Goal: Feedback & Contribution: Contribute content

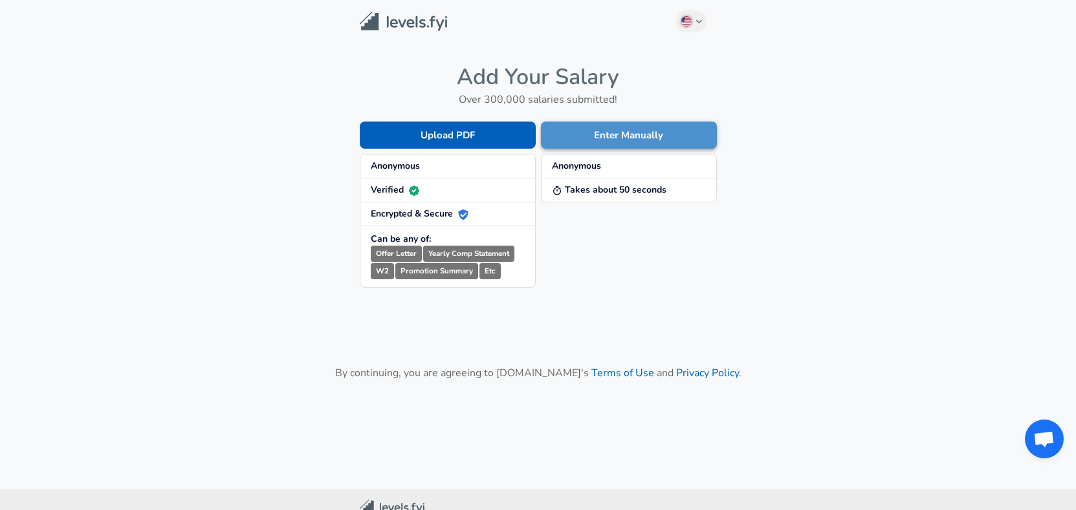
click at [631, 133] on button "Enter Manually" at bounding box center [629, 135] width 176 height 27
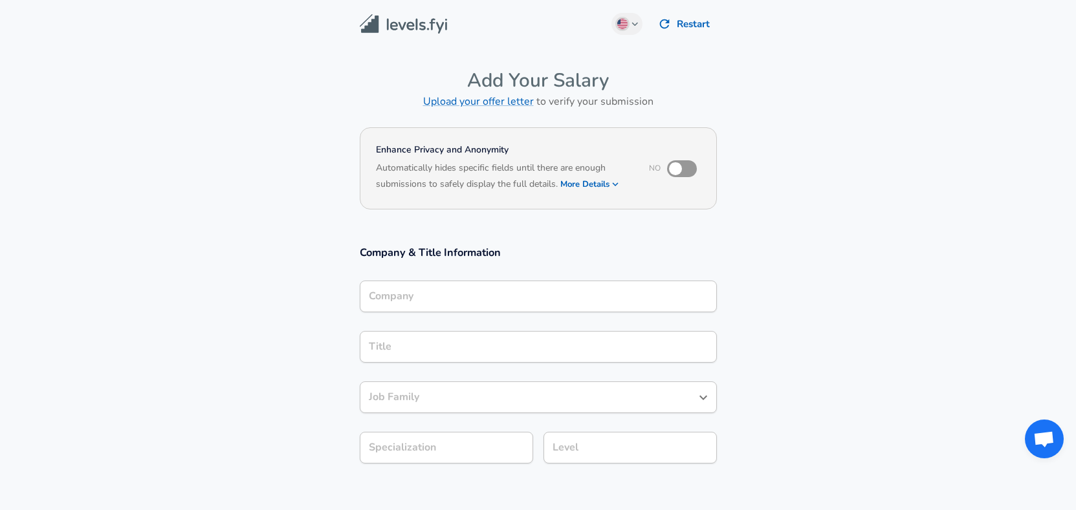
click at [455, 300] on div "Company" at bounding box center [538, 297] width 357 height 32
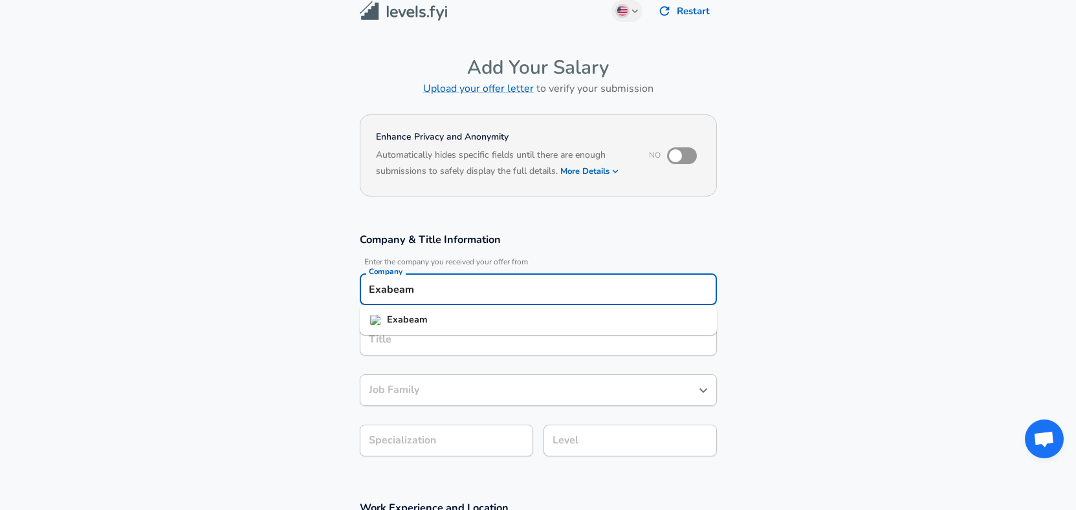
click at [415, 318] on strong "Exabeam" at bounding box center [407, 319] width 41 height 13
drag, startPoint x: 404, startPoint y: 287, endPoint x: 362, endPoint y: 290, distance: 41.6
click at [358, 291] on div "Company & Title Information Enter the company you received your offer from Comp…" at bounding box center [538, 348] width 388 height 233
click at [428, 343] on strong "Forescout" at bounding box center [409, 338] width 45 height 13
type input "Forescout Technologies"
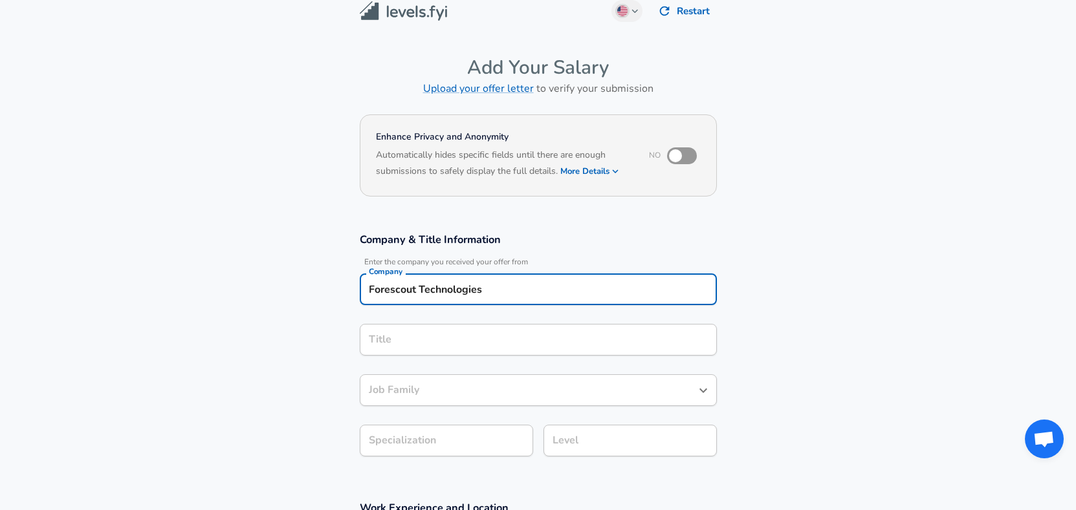
click at [426, 343] on input "Title" at bounding box center [537, 340] width 345 height 20
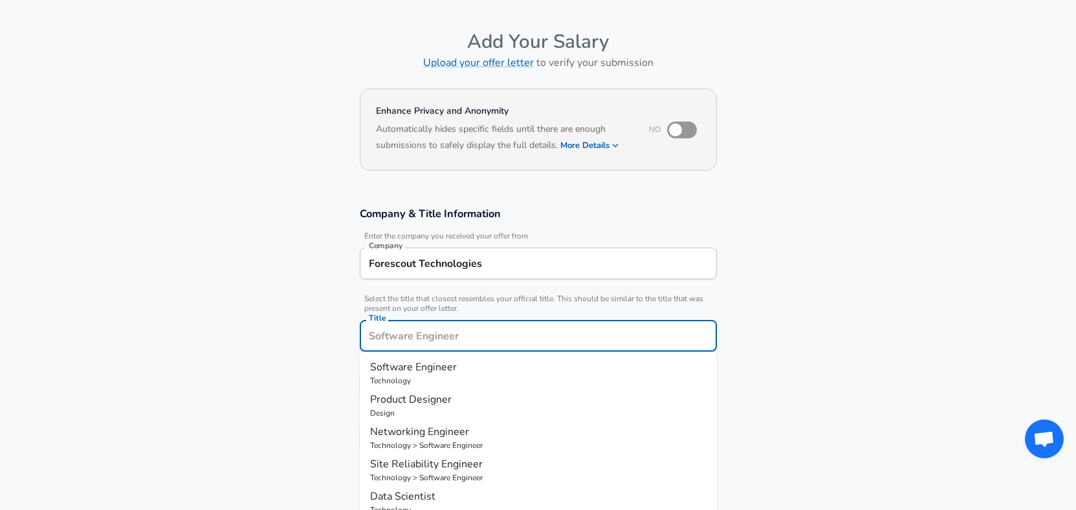
click at [446, 366] on span "Software Engineer" at bounding box center [413, 367] width 87 height 14
type input "Software Engineer"
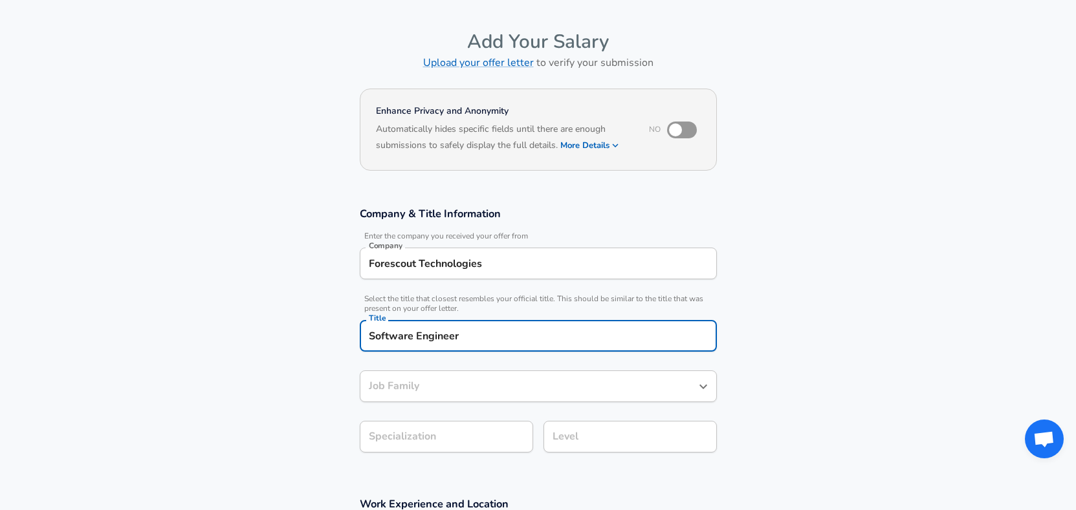
type input "Software Engineer"
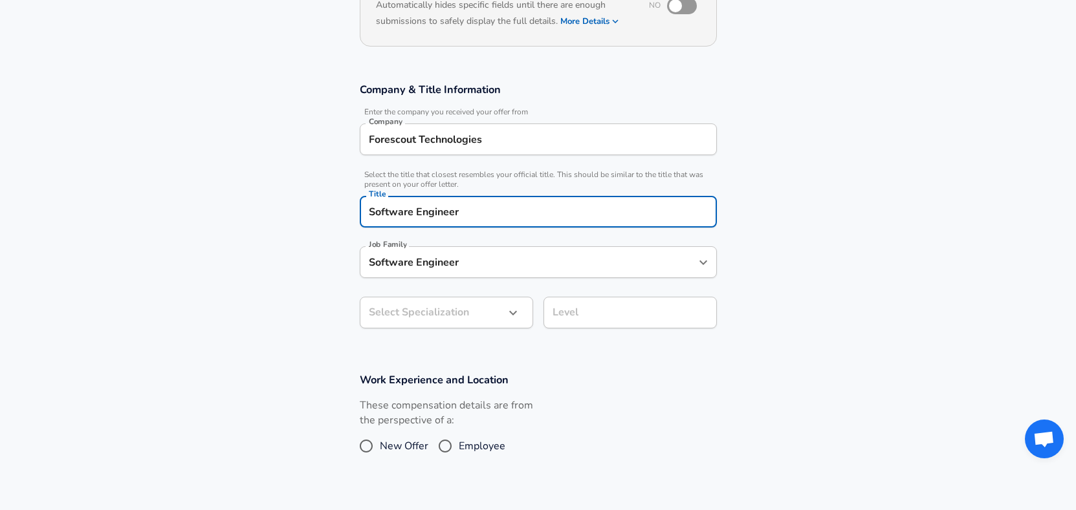
scroll to position [168, 0]
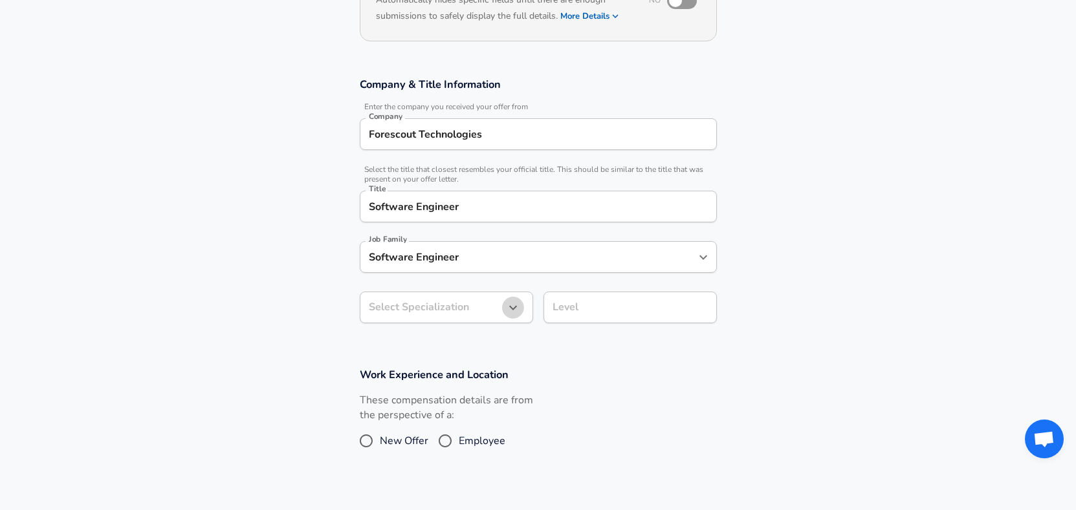
click at [510, 309] on icon "button" at bounding box center [513, 308] width 16 height 16
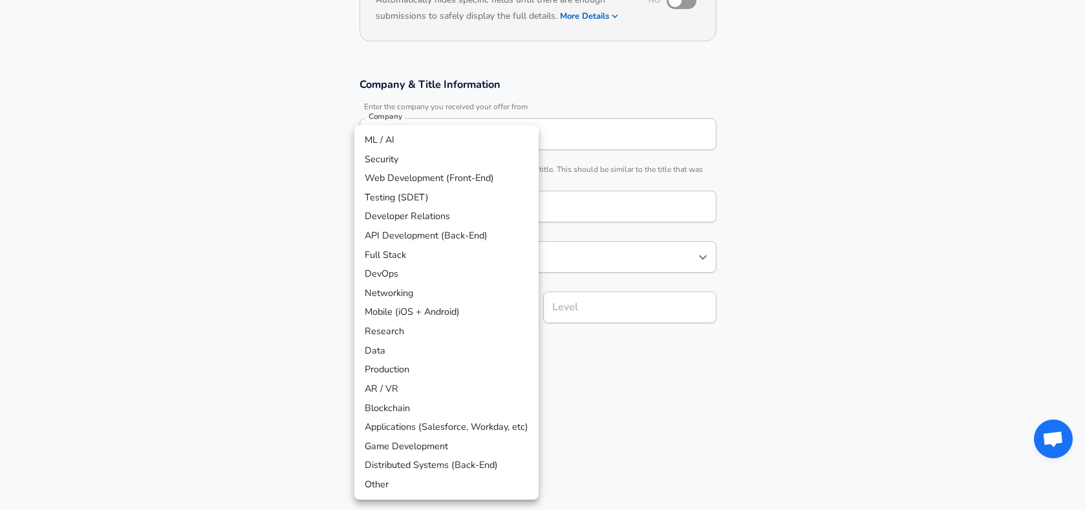
click at [412, 289] on li "Networking" at bounding box center [446, 293] width 184 height 19
type input "Networking"
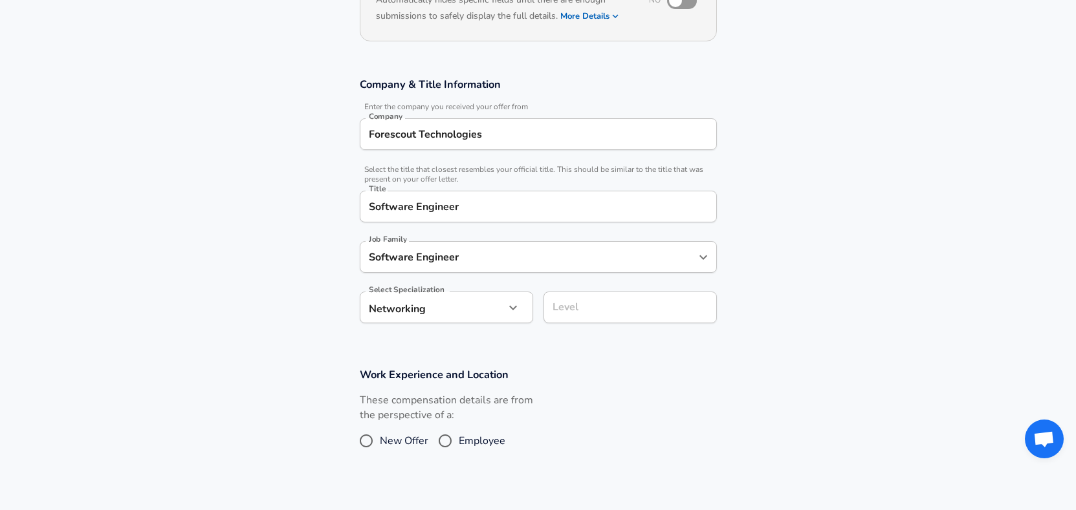
scroll to position [194, 0]
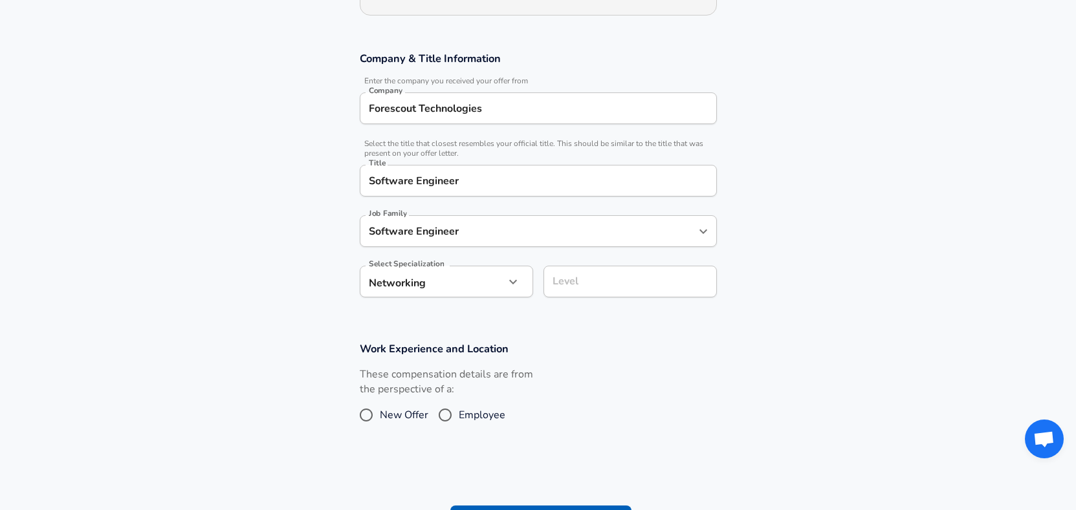
click at [586, 298] on div "Level" at bounding box center [629, 282] width 173 height 32
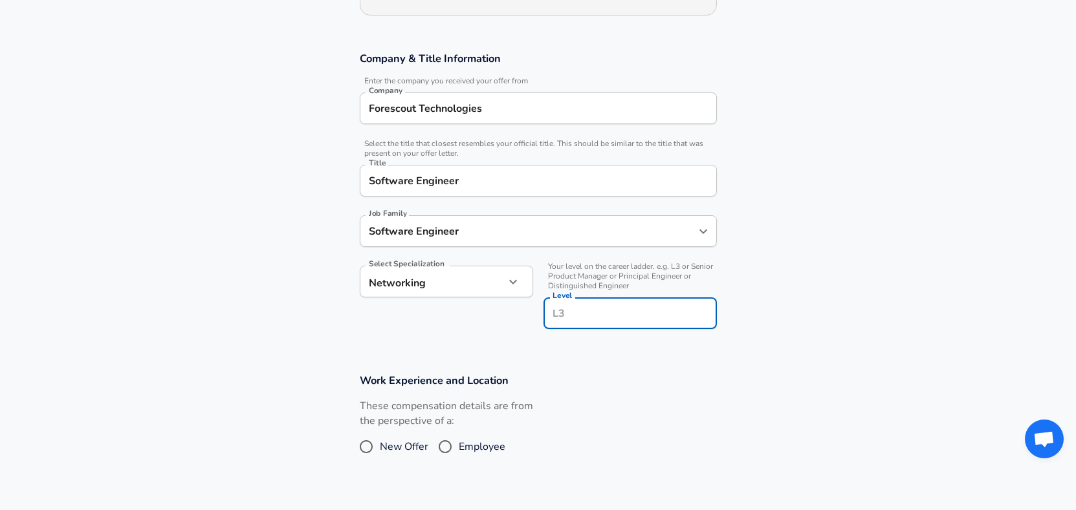
click at [586, 292] on div "Level Level" at bounding box center [629, 312] width 173 height 50
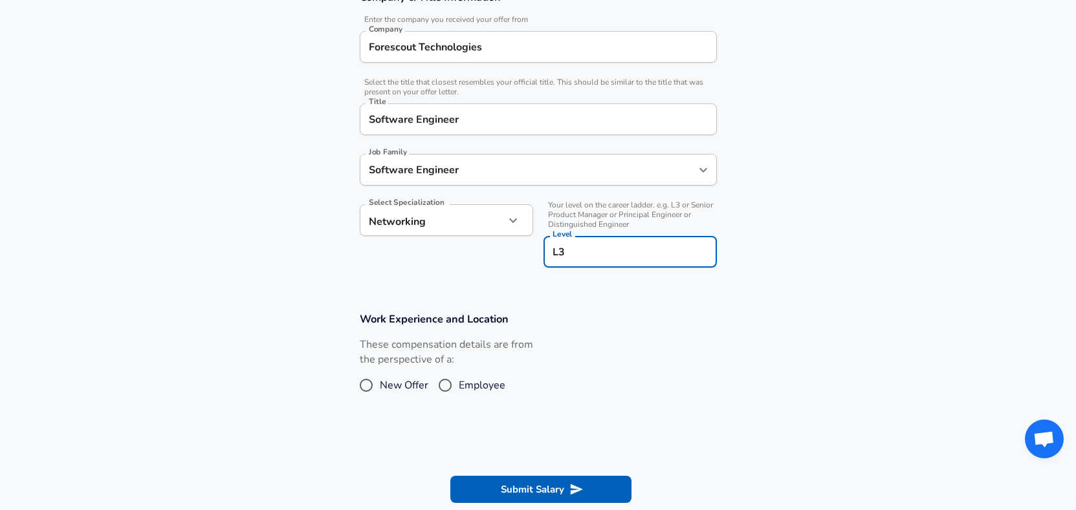
scroll to position [259, 0]
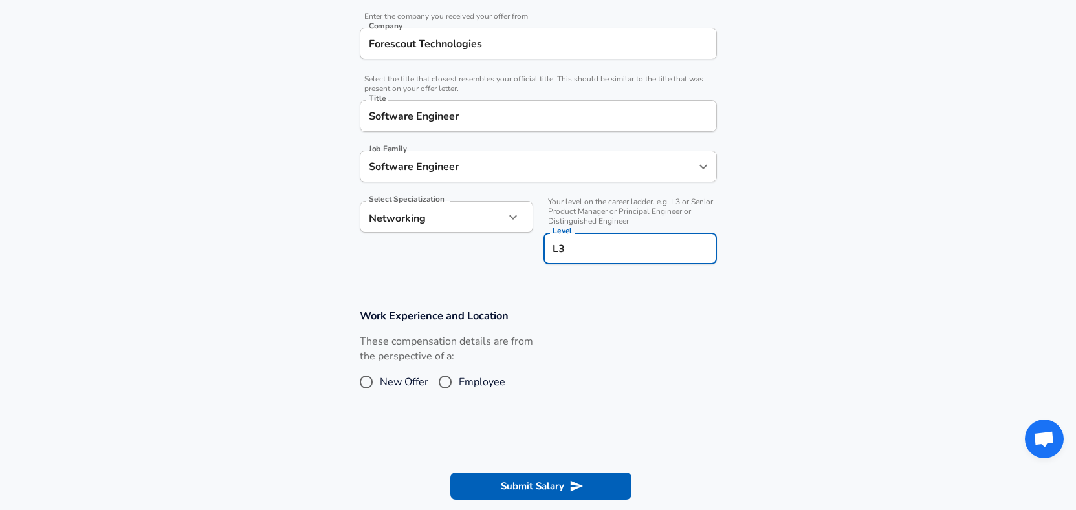
type input "L3"
click at [447, 382] on input "Employee" at bounding box center [444, 382] width 27 height 21
radio input "true"
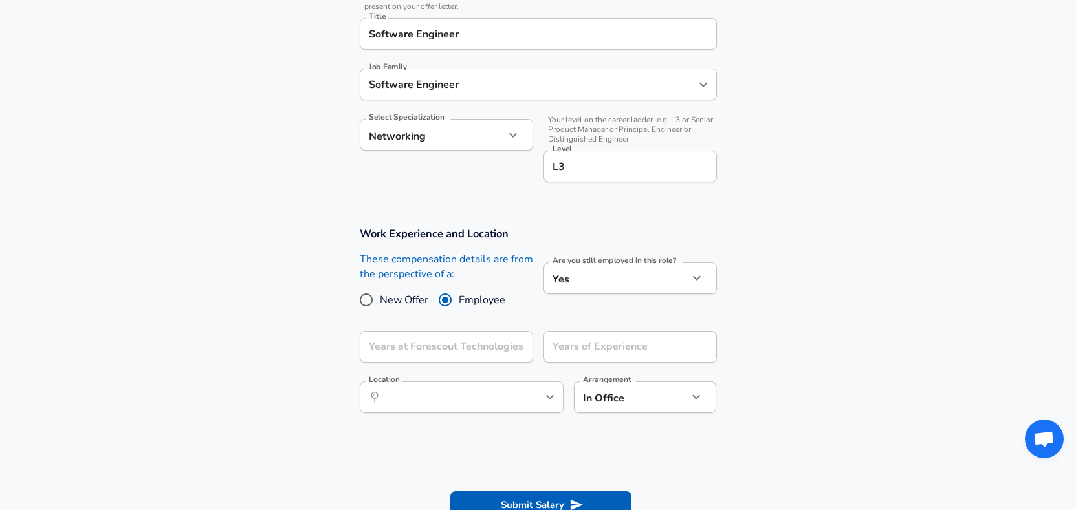
scroll to position [388, 0]
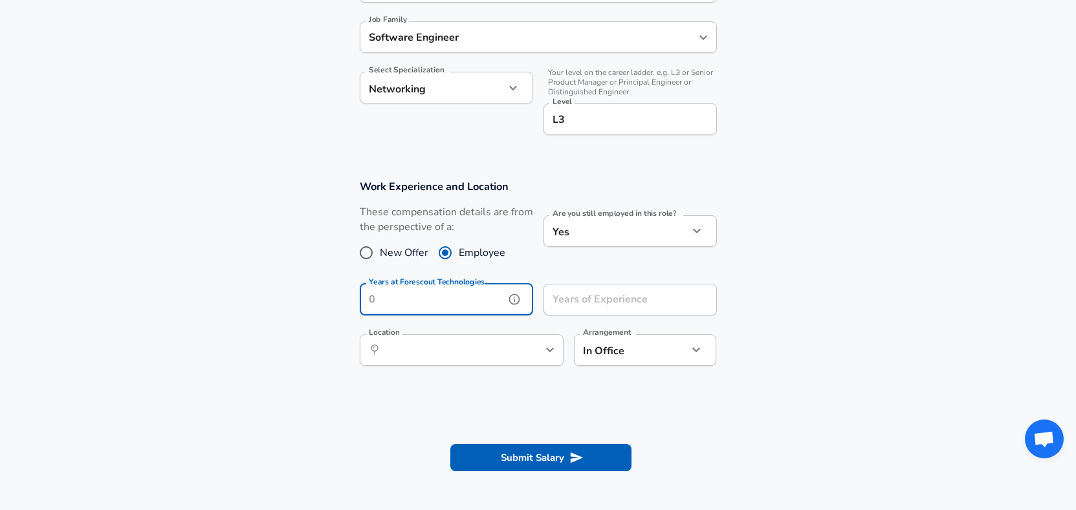
click at [470, 303] on input "Years at Forescout Technologies" at bounding box center [432, 300] width 145 height 32
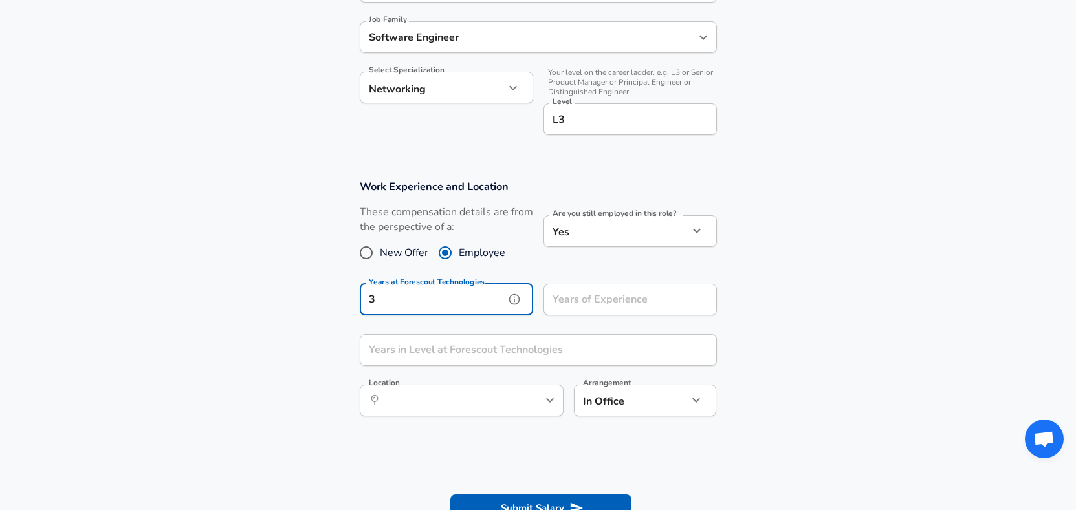
type input "3"
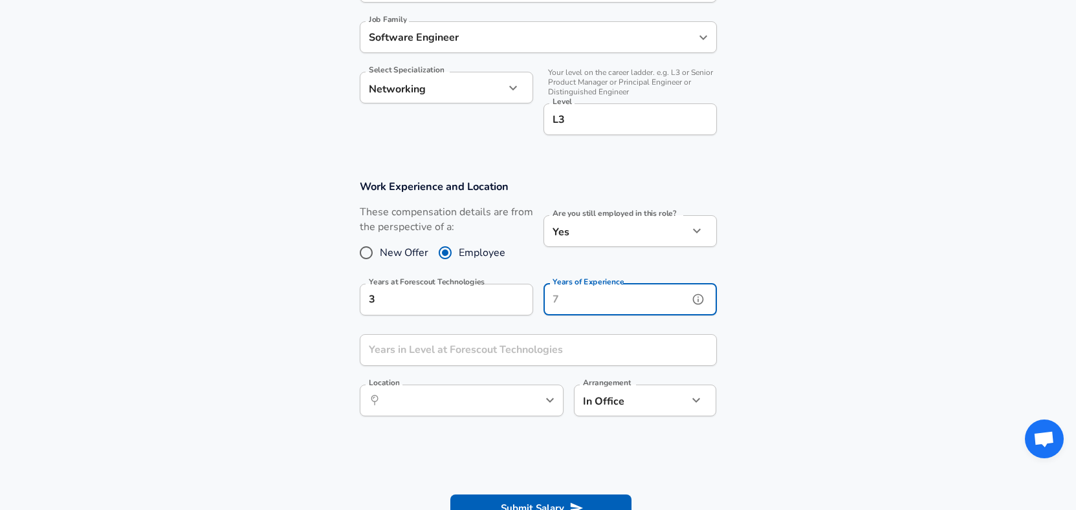
click at [579, 291] on div "Years of Experience Years of Experience" at bounding box center [629, 301] width 173 height 35
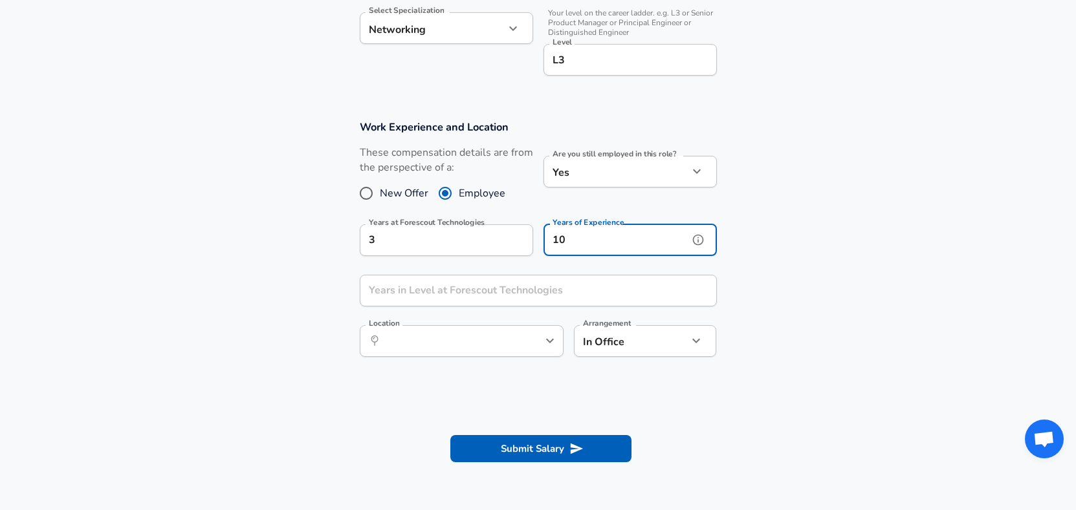
scroll to position [453, 0]
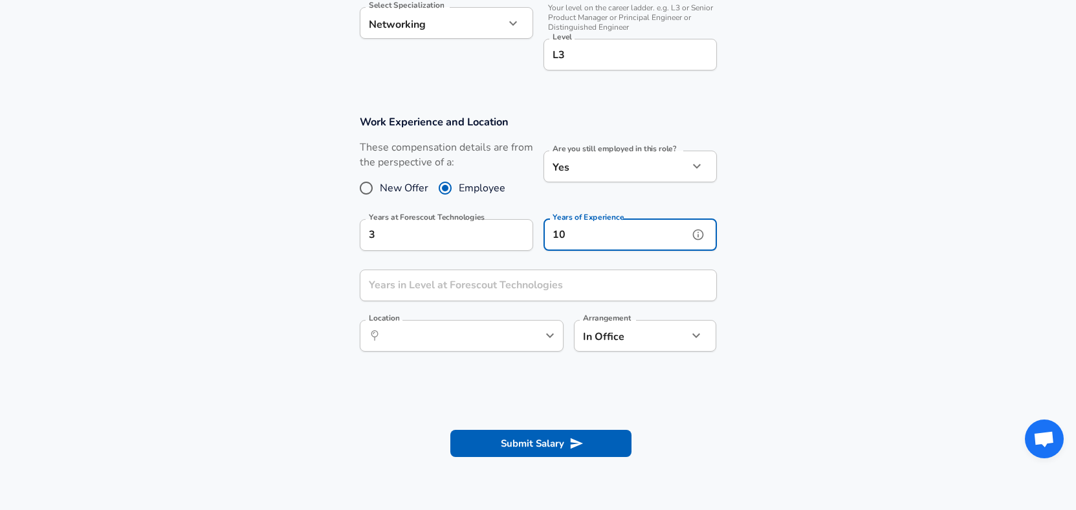
type input "10"
click at [497, 285] on input "Years in Level at Forescout Technologies" at bounding box center [524, 286] width 329 height 32
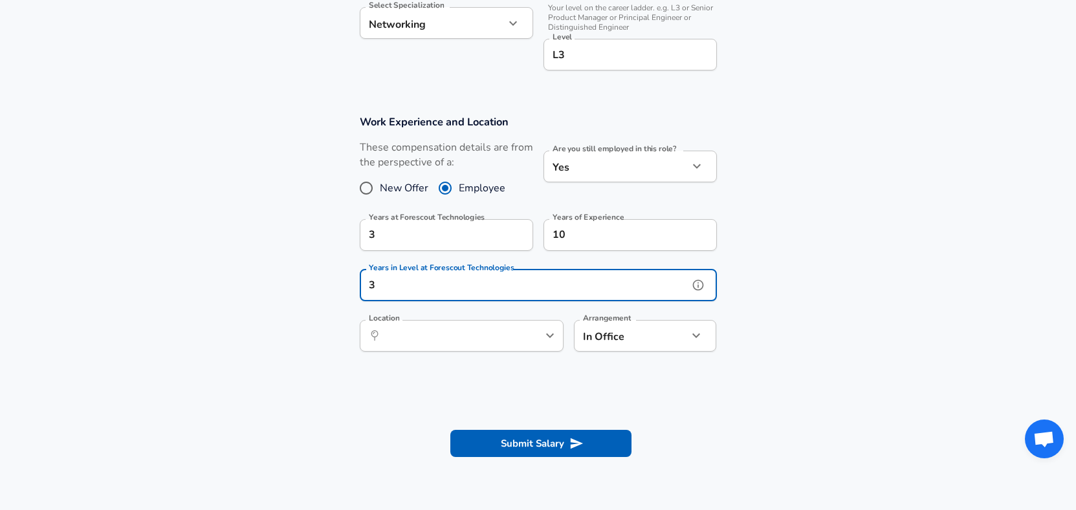
type input "3"
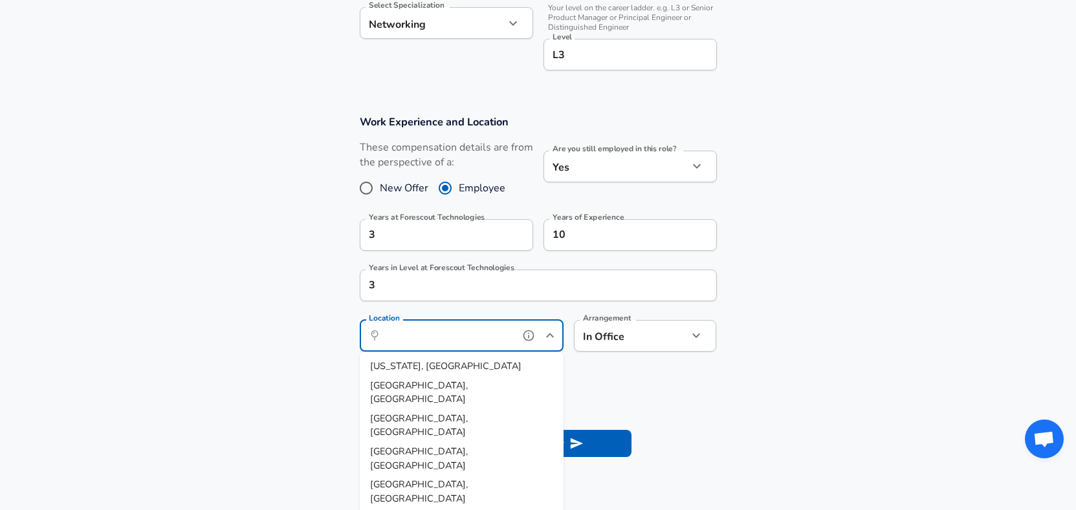
click at [497, 337] on input "Location" at bounding box center [447, 336] width 133 height 20
click at [473, 475] on li "[GEOGRAPHIC_DATA], [GEOGRAPHIC_DATA]" at bounding box center [462, 491] width 204 height 33
type input "[GEOGRAPHIC_DATA], [GEOGRAPHIC_DATA]"
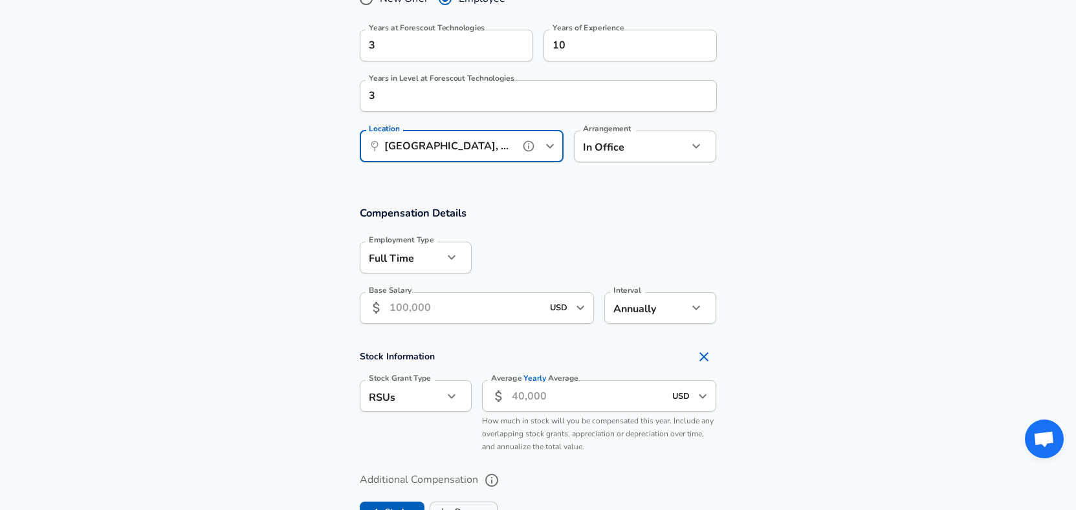
scroll to position [647, 0]
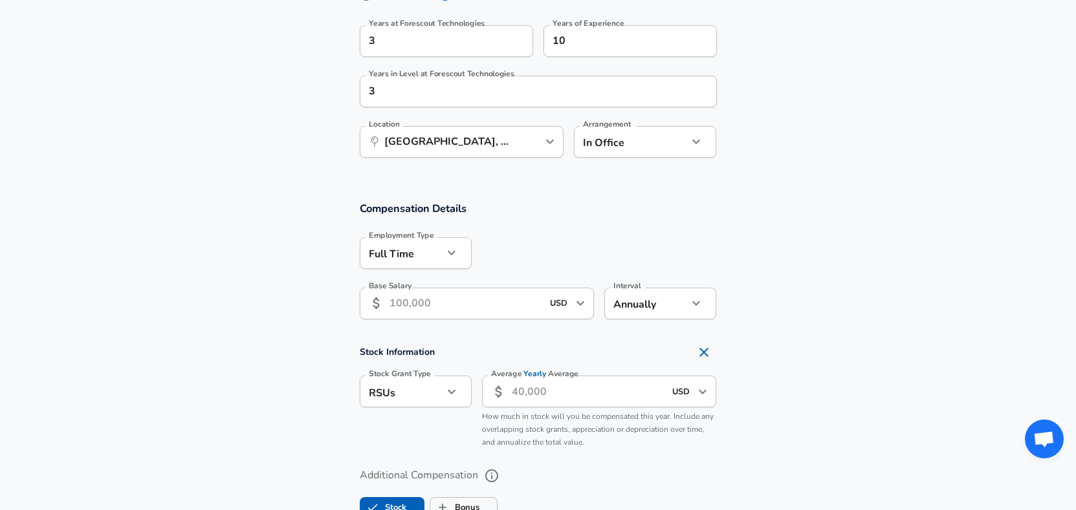
click at [473, 309] on input "Base Salary" at bounding box center [465, 304] width 153 height 32
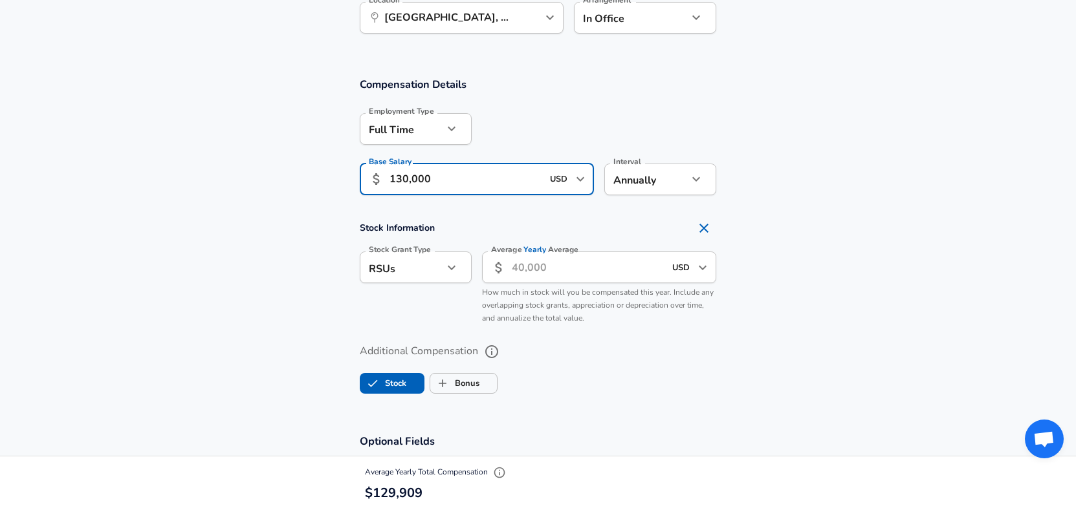
scroll to position [776, 0]
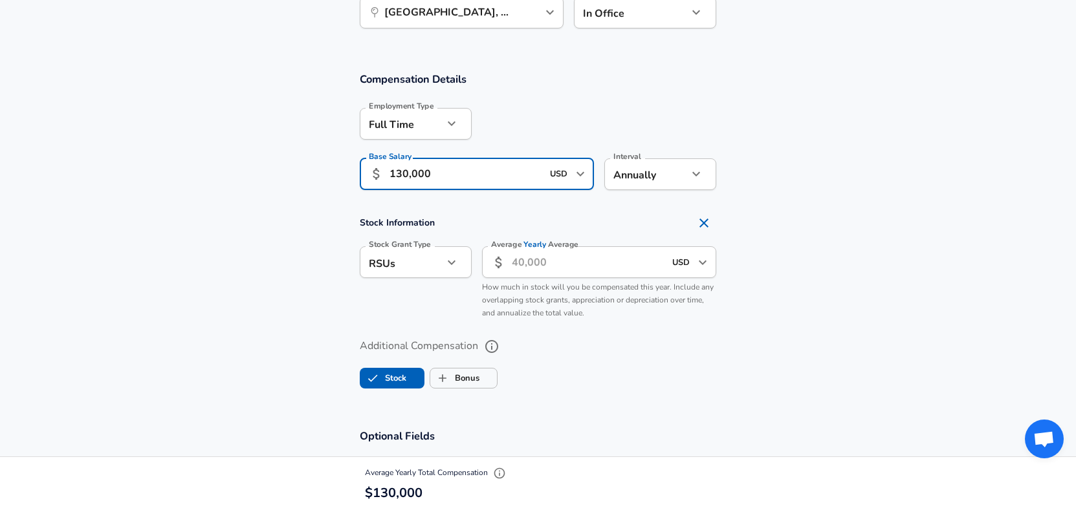
type input "130,000"
click at [444, 266] on icon "button" at bounding box center [452, 263] width 16 height 16
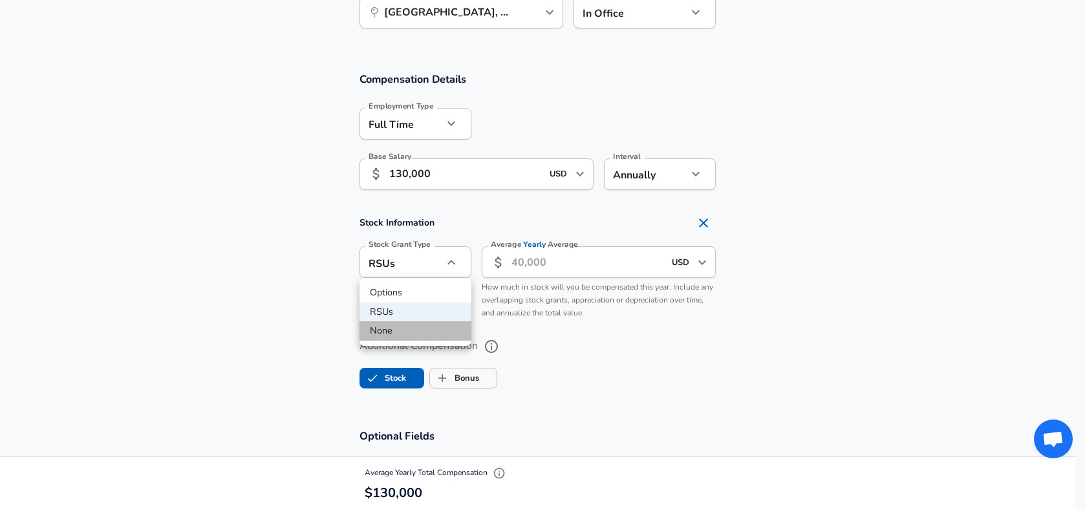
click at [420, 329] on li "None" at bounding box center [416, 330] width 112 height 19
type input "none"
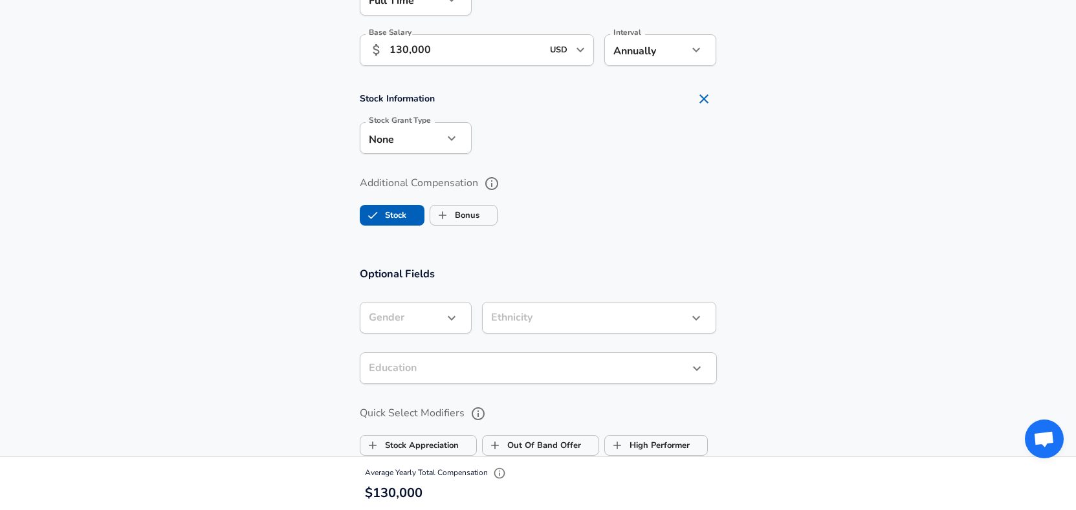
scroll to position [905, 0]
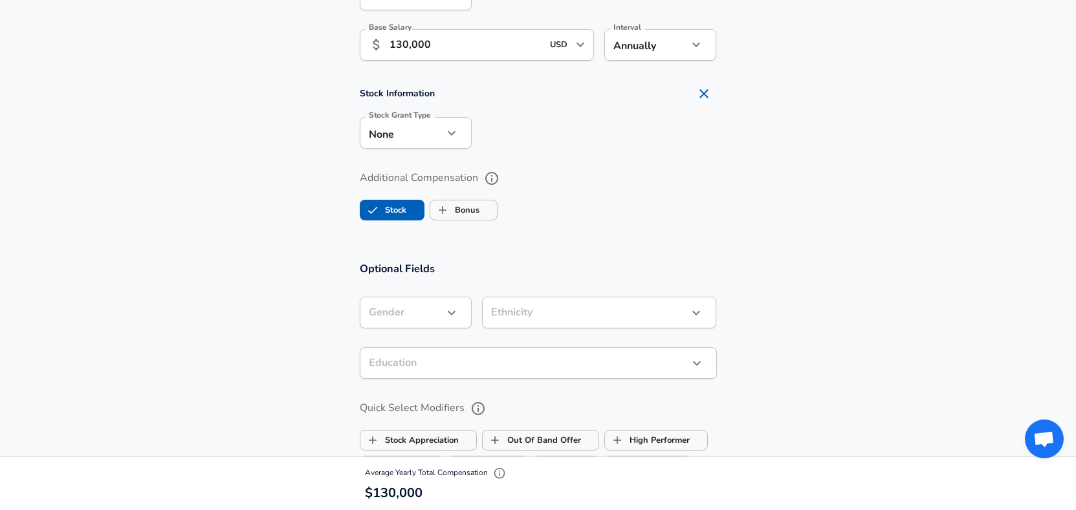
click at [467, 192] on div "Additional Compensation Stock Bonus" at bounding box center [538, 197] width 357 height 58
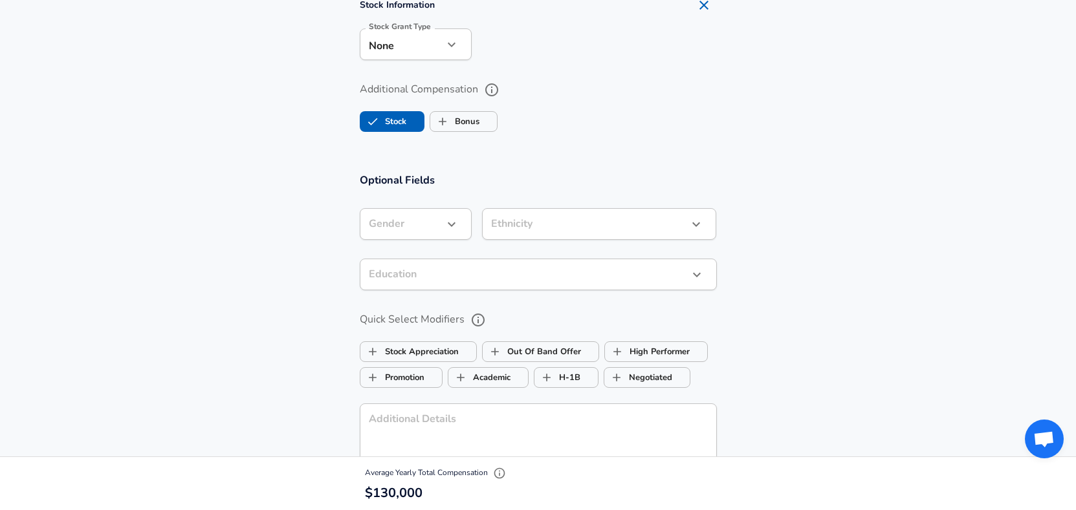
scroll to position [1035, 0]
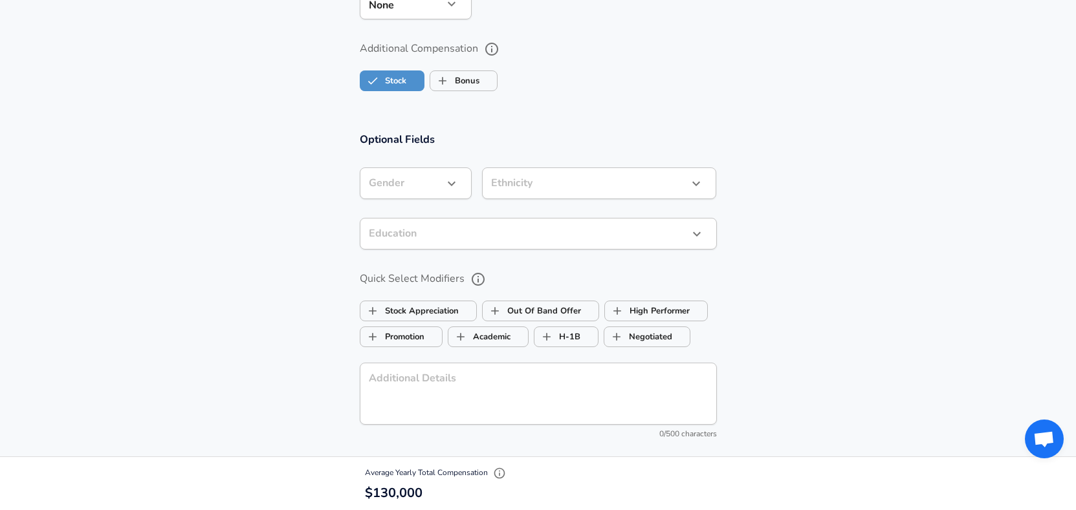
click at [398, 81] on label "Stock" at bounding box center [383, 81] width 46 height 25
checkbox input "false"
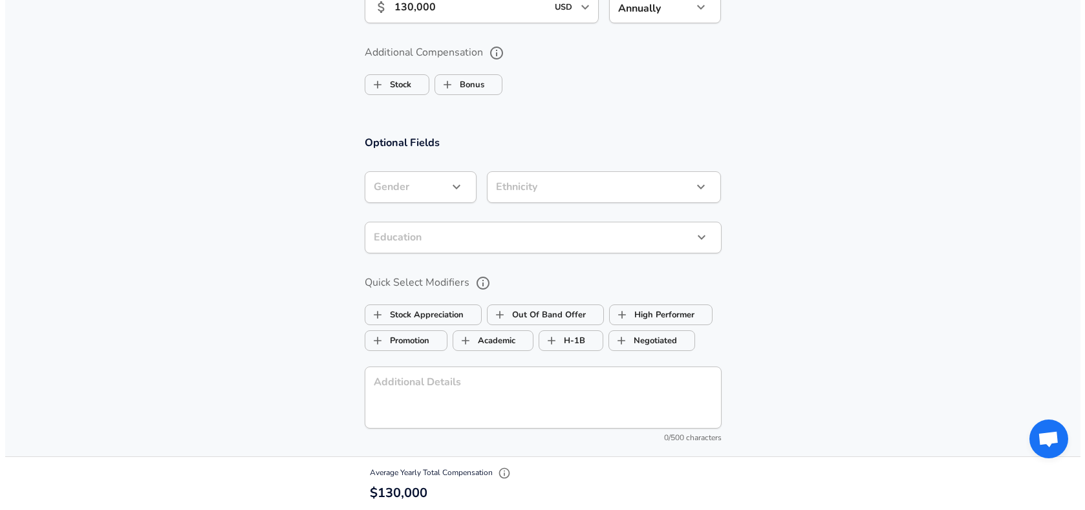
scroll to position [1100, 0]
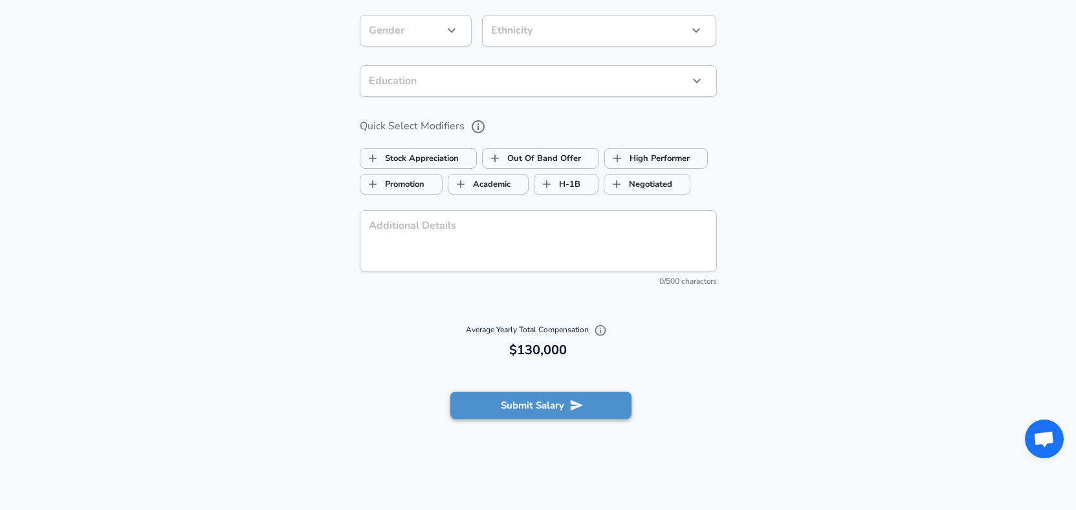
click at [553, 405] on button "Submit Salary" at bounding box center [540, 405] width 181 height 27
